Goal: Information Seeking & Learning: Learn about a topic

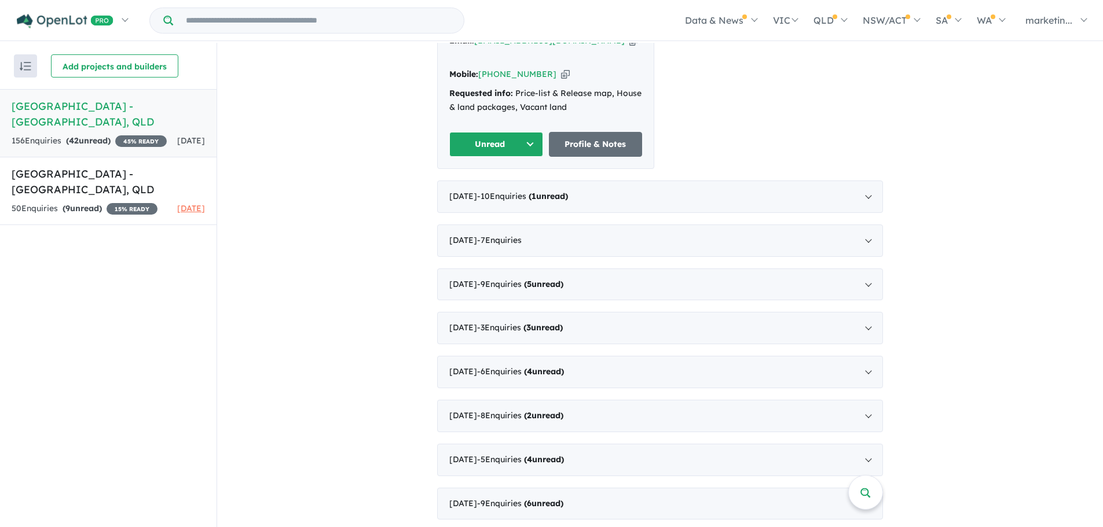
scroll to position [282, 0]
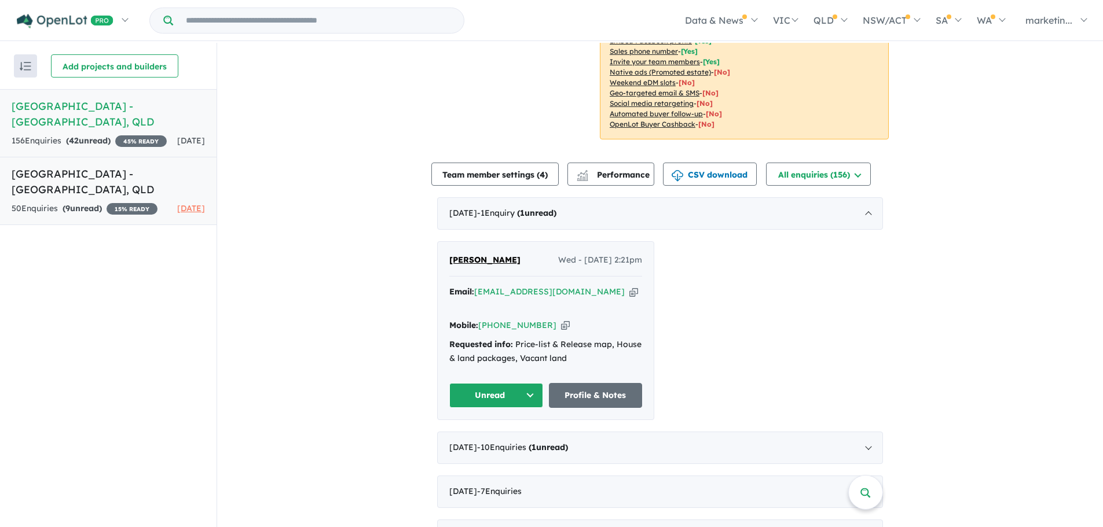
click at [112, 180] on h5 "[GEOGRAPHIC_DATA] - [GEOGRAPHIC_DATA] , [GEOGRAPHIC_DATA]" at bounding box center [108, 181] width 193 height 31
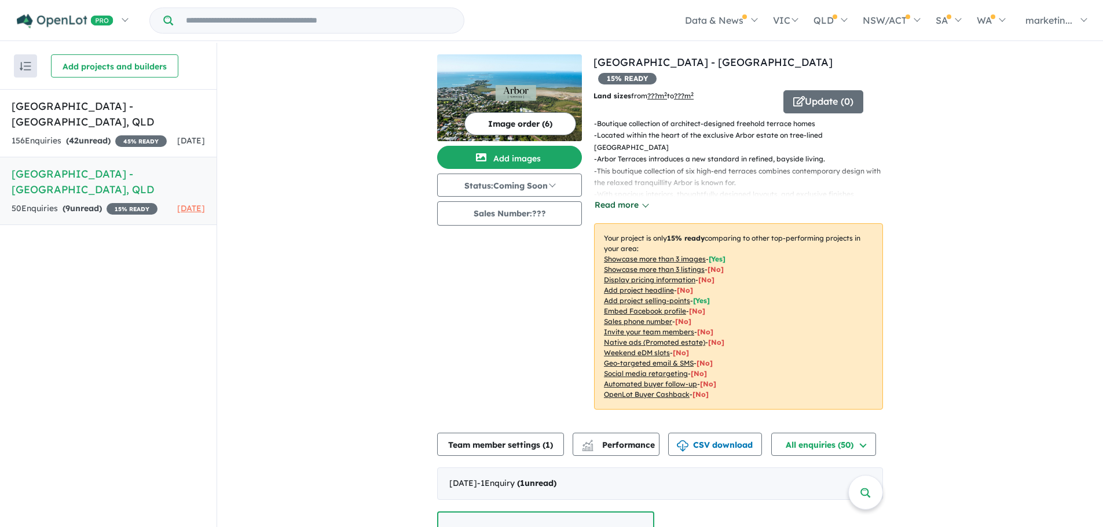
click at [626, 199] on button "Read more" at bounding box center [621, 205] width 54 height 13
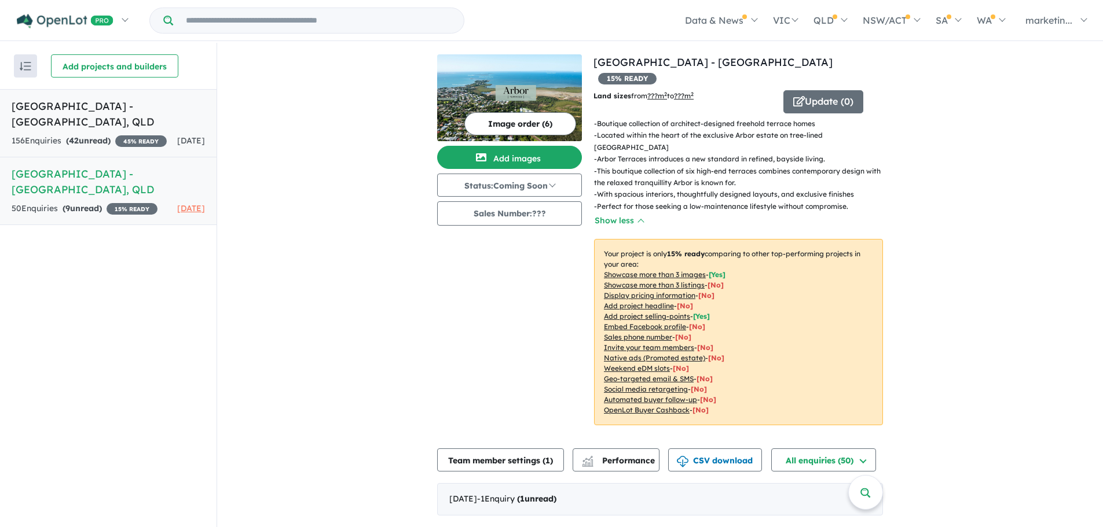
click at [161, 121] on h5 "[GEOGRAPHIC_DATA] - [GEOGRAPHIC_DATA] , [GEOGRAPHIC_DATA]" at bounding box center [108, 113] width 193 height 31
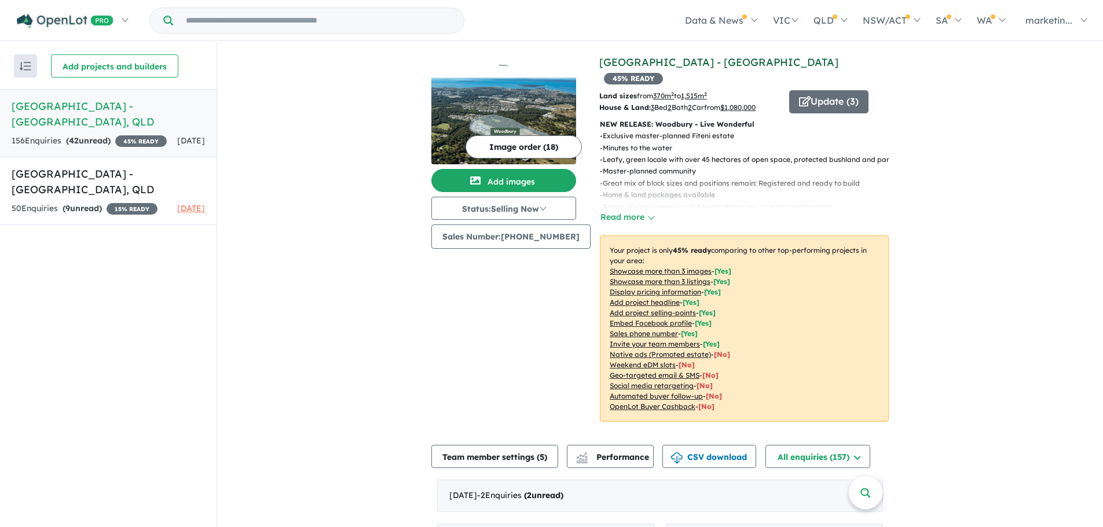
click at [679, 59] on link "[GEOGRAPHIC_DATA] - [GEOGRAPHIC_DATA]" at bounding box center [718, 62] width 239 height 13
click at [113, 197] on link "[GEOGRAPHIC_DATA] - [GEOGRAPHIC_DATA] , [GEOGRAPHIC_DATA] 50 Enquir ies ( 9 unr…" at bounding box center [108, 191] width 216 height 68
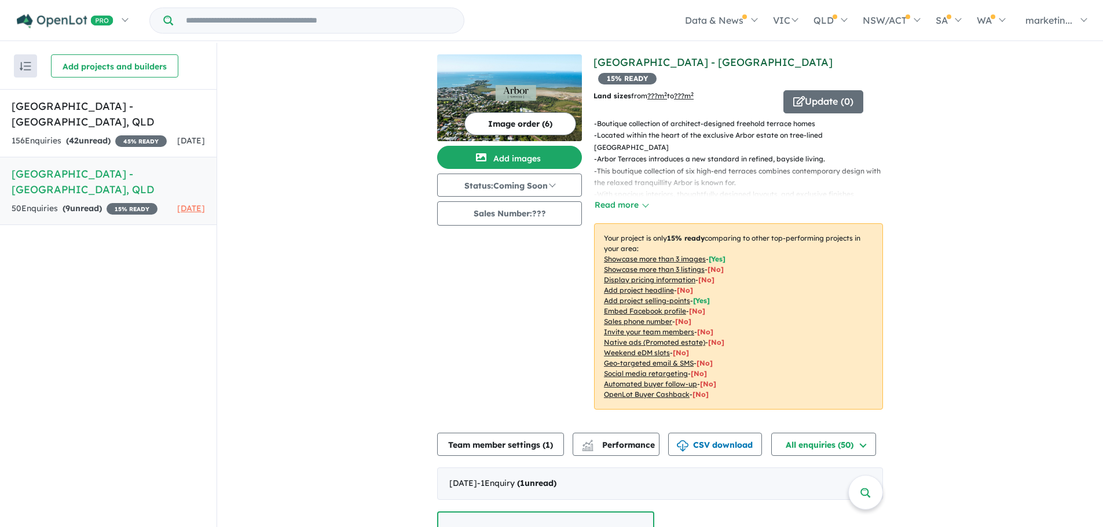
click at [657, 65] on link "[GEOGRAPHIC_DATA] - [GEOGRAPHIC_DATA]" at bounding box center [712, 62] width 239 height 13
click at [100, 94] on link "[GEOGRAPHIC_DATA] - [GEOGRAPHIC_DATA] , [GEOGRAPHIC_DATA] 156 Enquir ies ( 42 u…" at bounding box center [108, 123] width 216 height 68
